Goal: Task Accomplishment & Management: Manage account settings

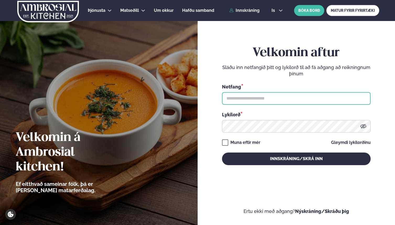
click at [259, 98] on input "text" at bounding box center [296, 98] width 149 height 13
type input "**********"
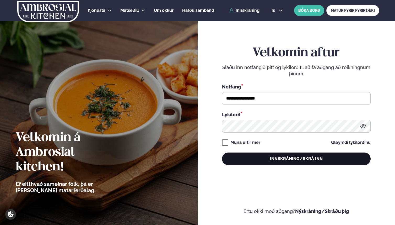
click at [292, 158] on button "Innskráning/Skrá inn" at bounding box center [296, 158] width 149 height 13
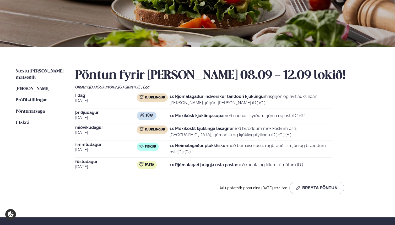
scroll to position [71, 0]
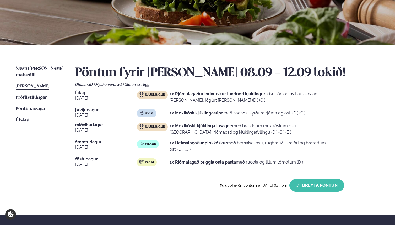
click at [308, 185] on button "Breyta Pöntun" at bounding box center [316, 185] width 55 height 13
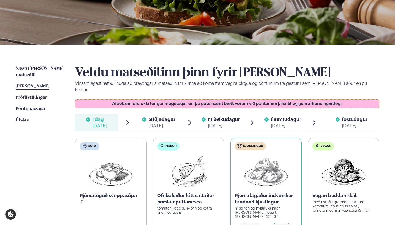
click at [156, 122] on div "[DATE]" at bounding box center [161, 125] width 27 height 6
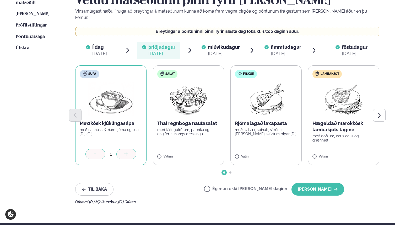
scroll to position [147, 0]
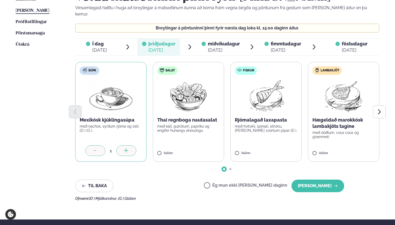
click at [230, 184] on div "Ég mun ekki [PERSON_NAME] daginn [PERSON_NAME]" at bounding box center [274, 185] width 140 height 13
click at [234, 183] on label "Ég mun ekki [PERSON_NAME] daginn" at bounding box center [245, 186] width 83 height 6
click at [309, 179] on button "[PERSON_NAME]" at bounding box center [317, 185] width 53 height 13
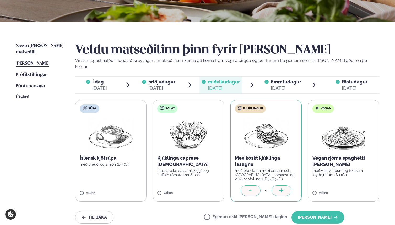
scroll to position [87, 0]
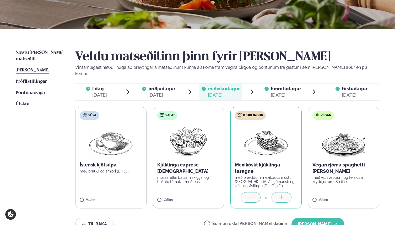
click at [353, 92] on div "[DATE]" at bounding box center [355, 95] width 26 height 6
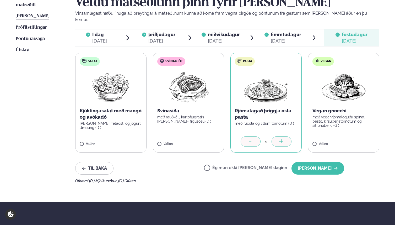
scroll to position [144, 0]
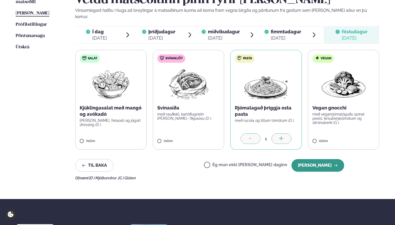
click at [324, 162] on button "[PERSON_NAME]" at bounding box center [317, 165] width 53 height 13
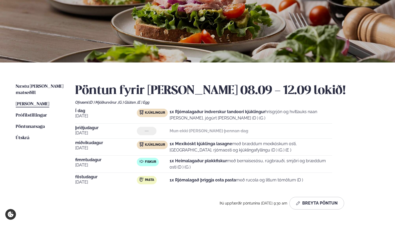
scroll to position [53, 0]
